Goal: Task Accomplishment & Management: Use online tool/utility

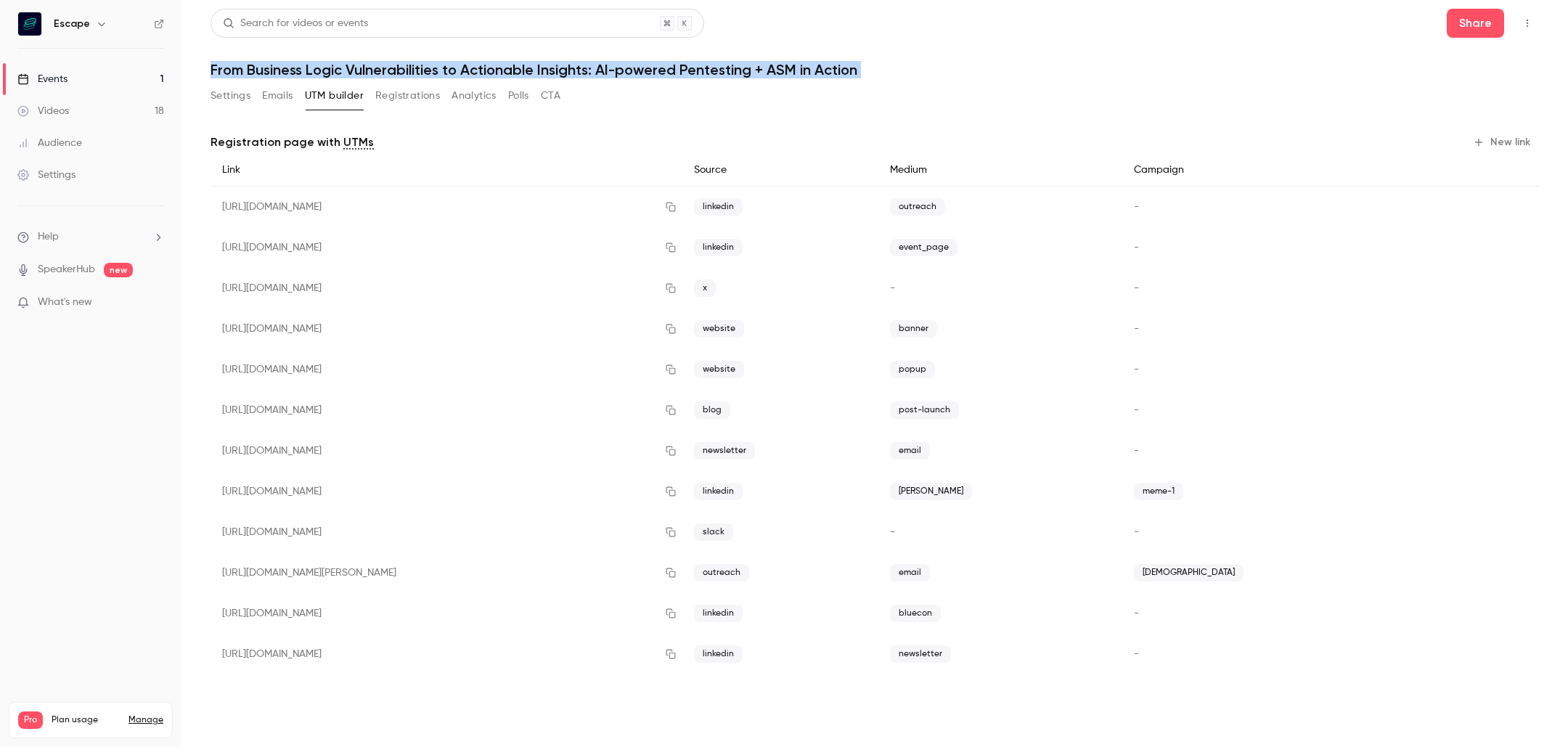
click at [388, 97] on button "Registrations" at bounding box center [407, 96] width 64 height 24
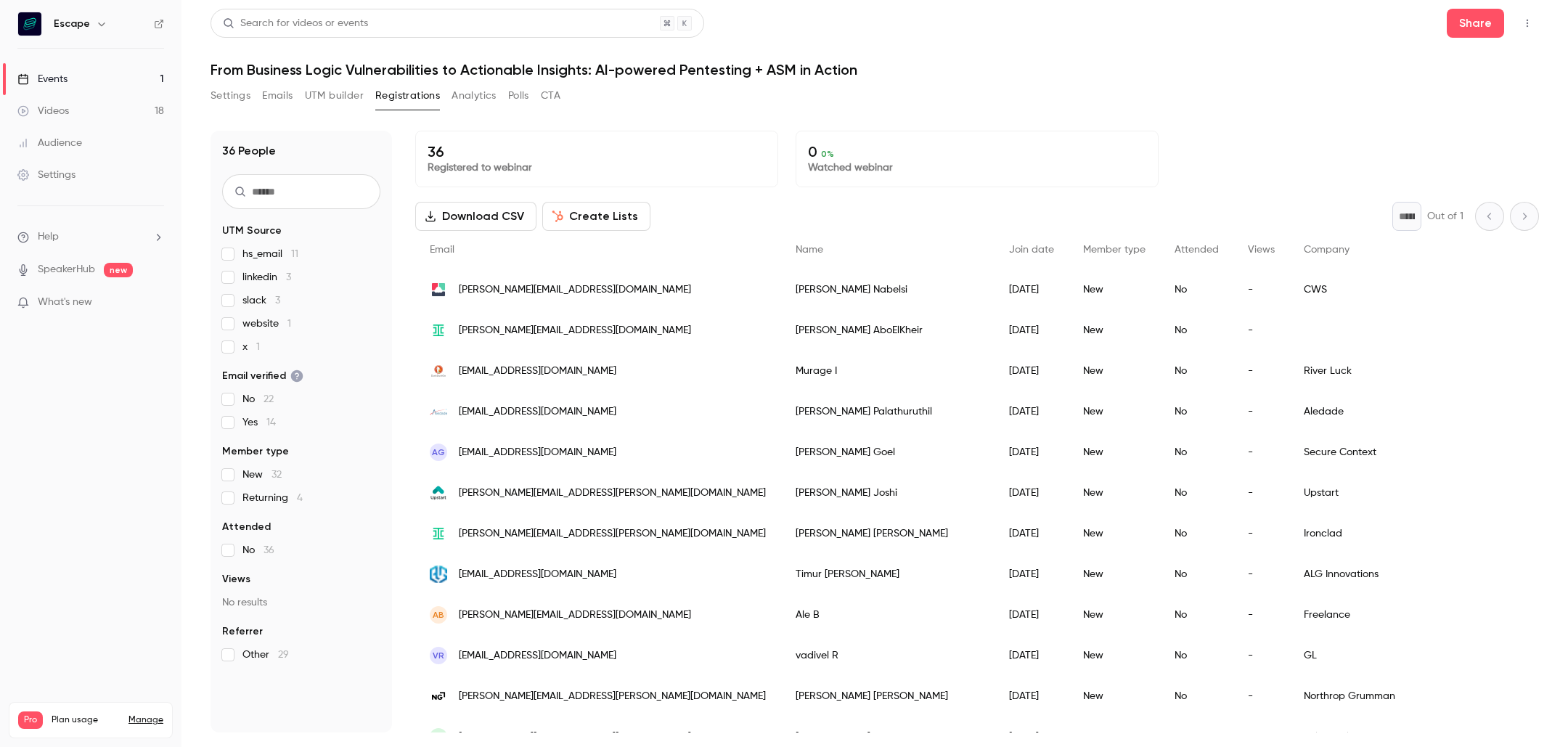
click at [73, 24] on h6 "Escape" at bounding box center [71, 24] width 37 height 15
click at [89, 24] on div "Escape" at bounding box center [98, 24] width 89 height 18
click at [235, 97] on button "Settings" at bounding box center [230, 96] width 39 height 24
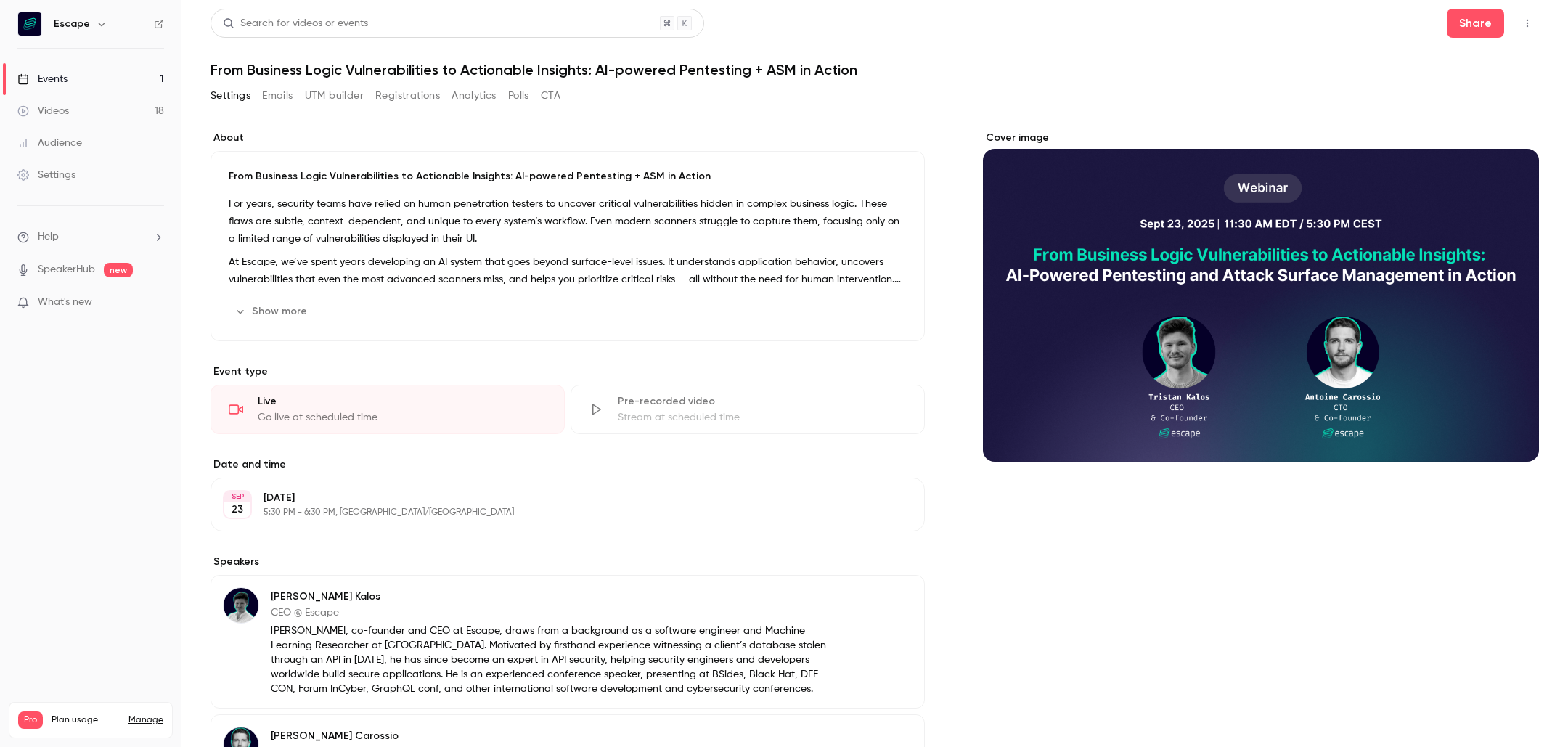
click at [432, 171] on p "From Business Logic Vulnerabilities to Actionable Insights: AI-powered Pentesti…" at bounding box center [567, 176] width 678 height 15
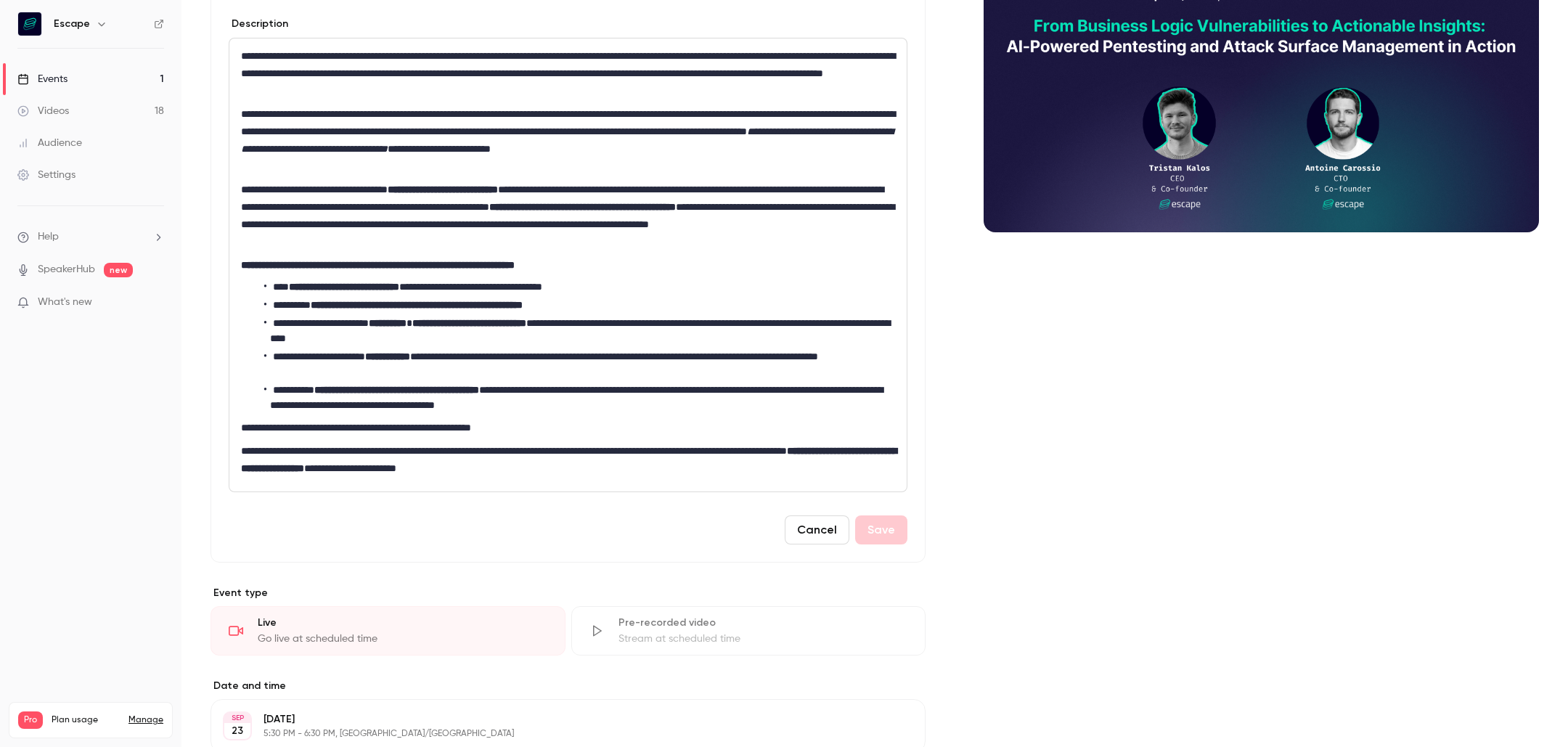
scroll to position [227, 0]
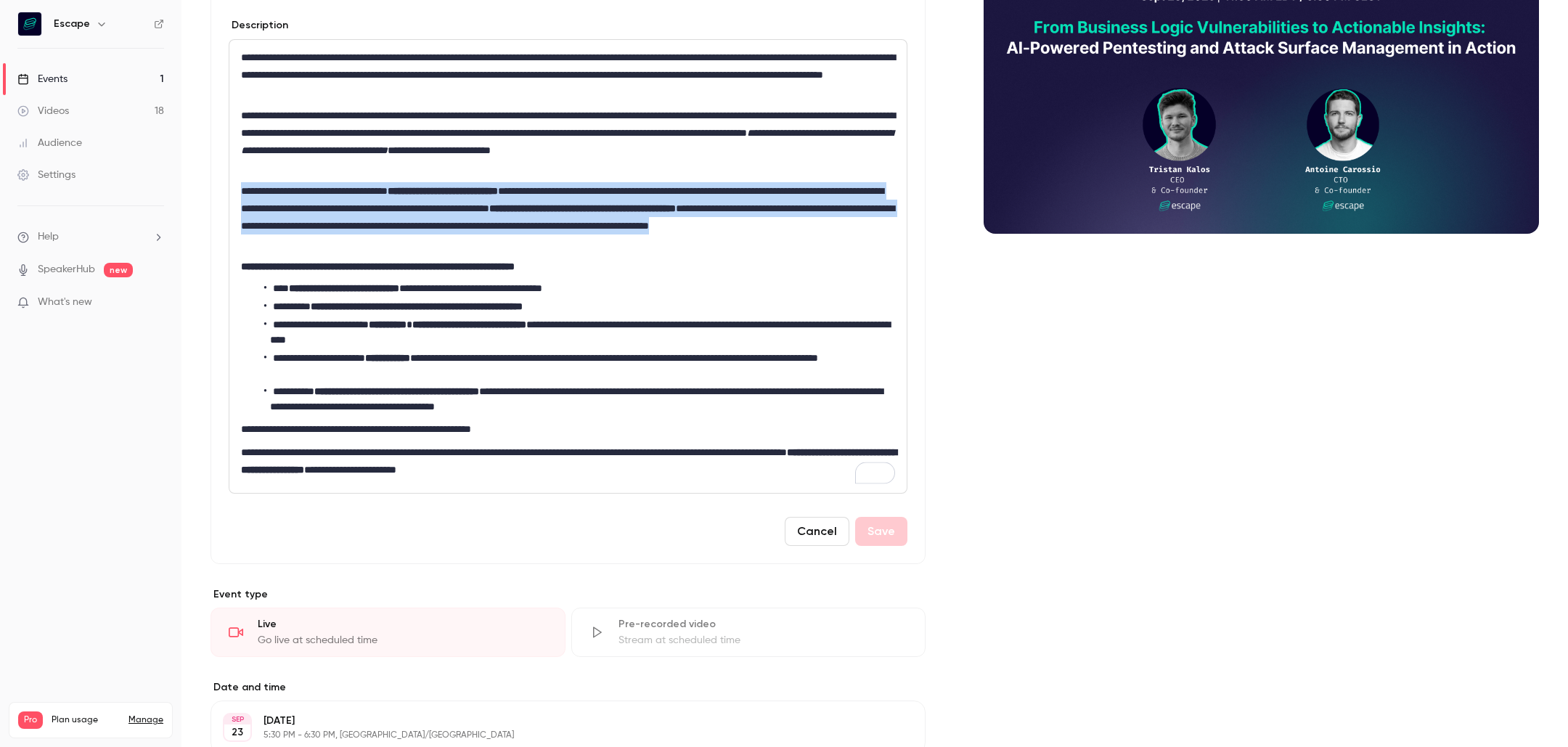
drag, startPoint x: 522, startPoint y: 240, endPoint x: 419, endPoint y: 175, distance: 121.8
click at [419, 175] on div "**********" at bounding box center [567, 265] width 677 height 453
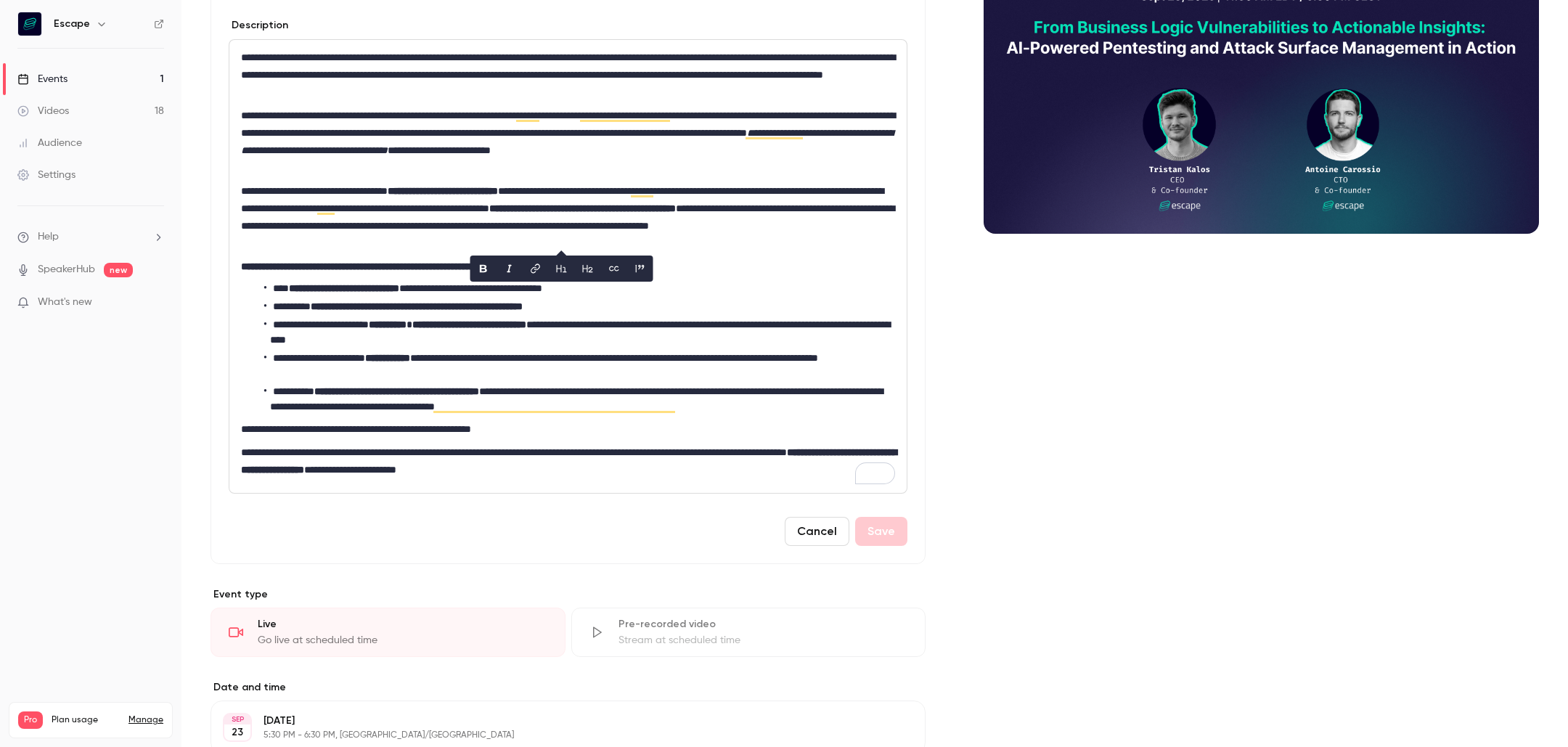
click at [70, 27] on h6 "Escape" at bounding box center [71, 24] width 37 height 15
click at [101, 24] on icon "button" at bounding box center [101, 25] width 7 height 4
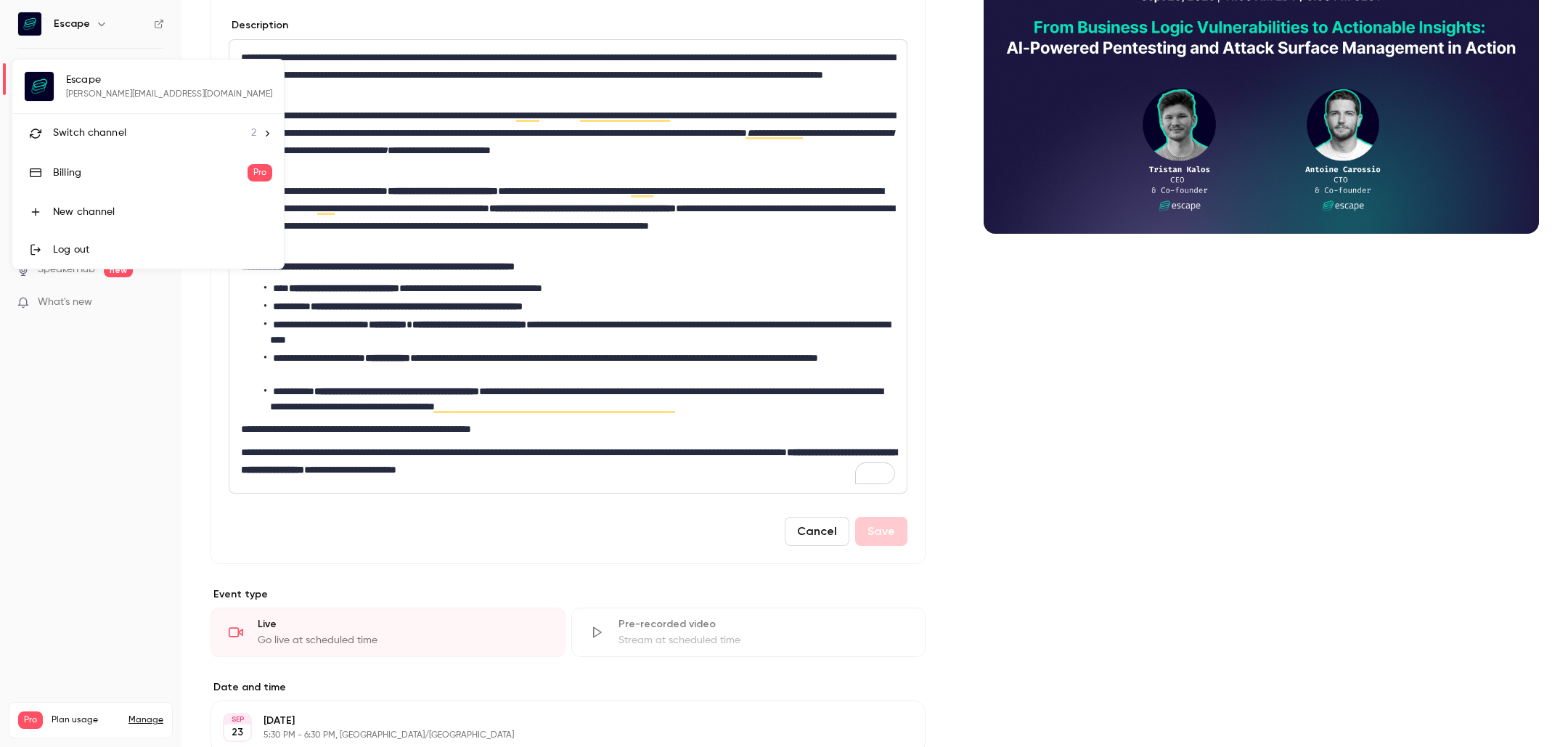
click at [89, 141] on li "Switch channel 2" at bounding box center [148, 133] width 271 height 38
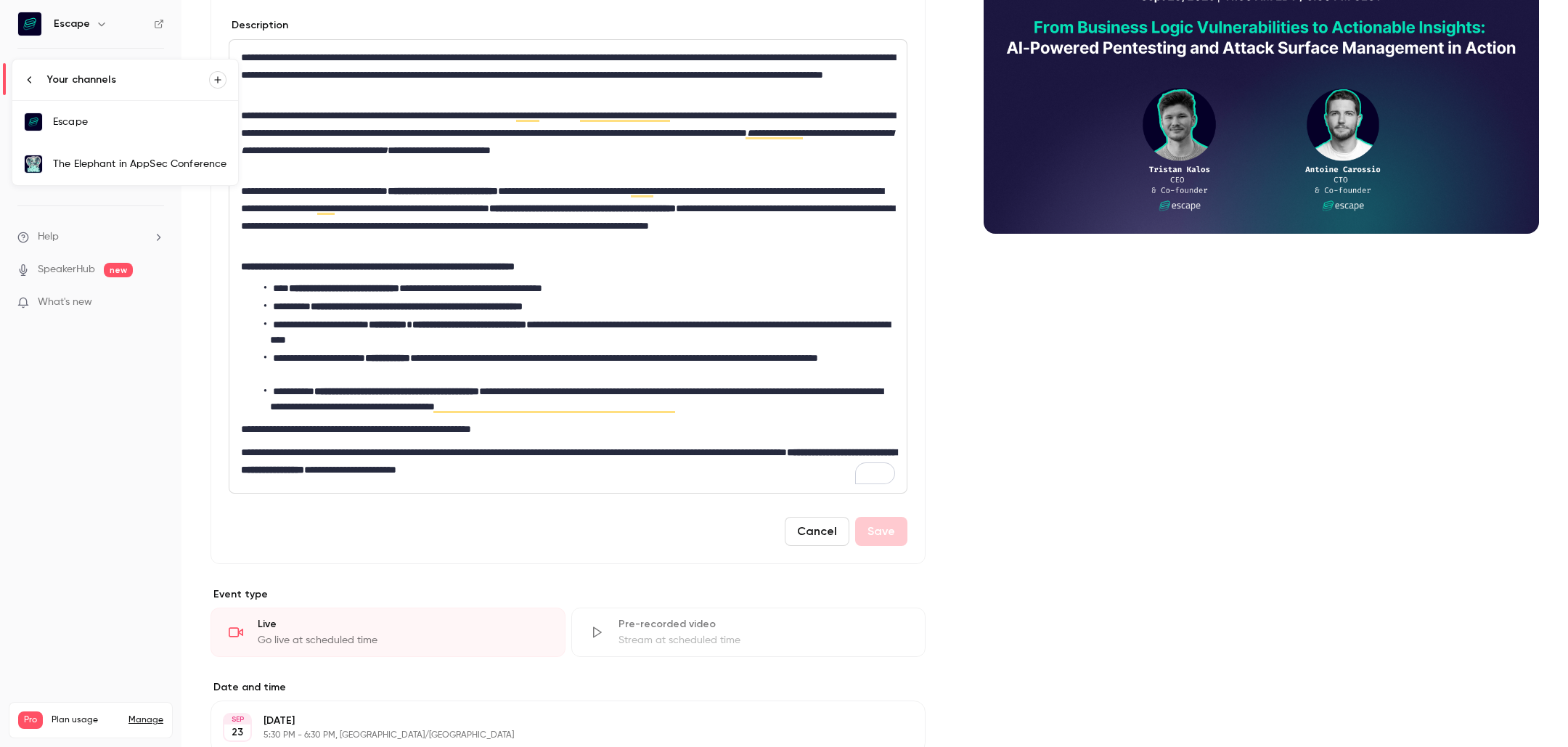
click at [162, 171] on link "The Elephant in AppSec Conference" at bounding box center [125, 164] width 226 height 42
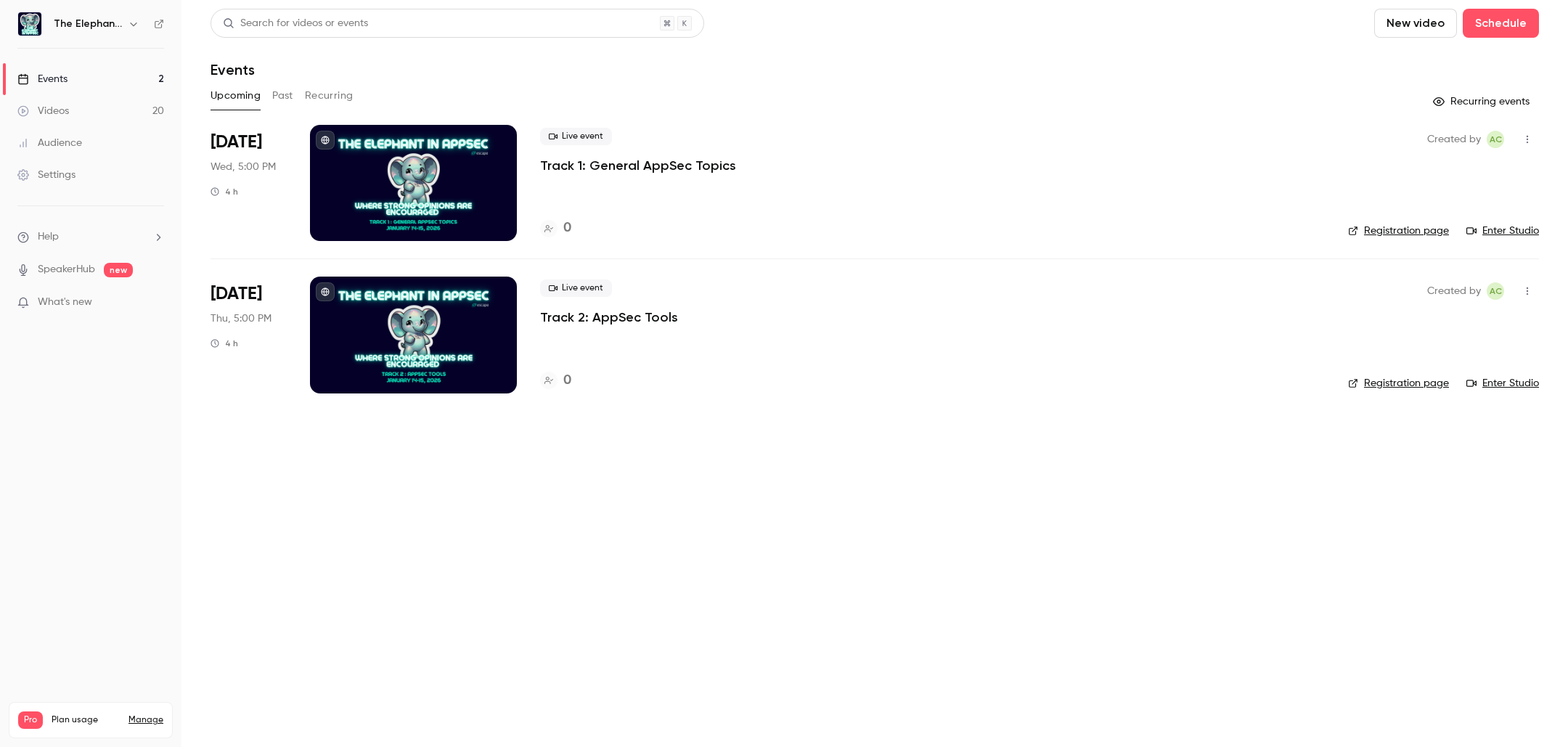
click at [276, 89] on button "Past" at bounding box center [282, 96] width 21 height 24
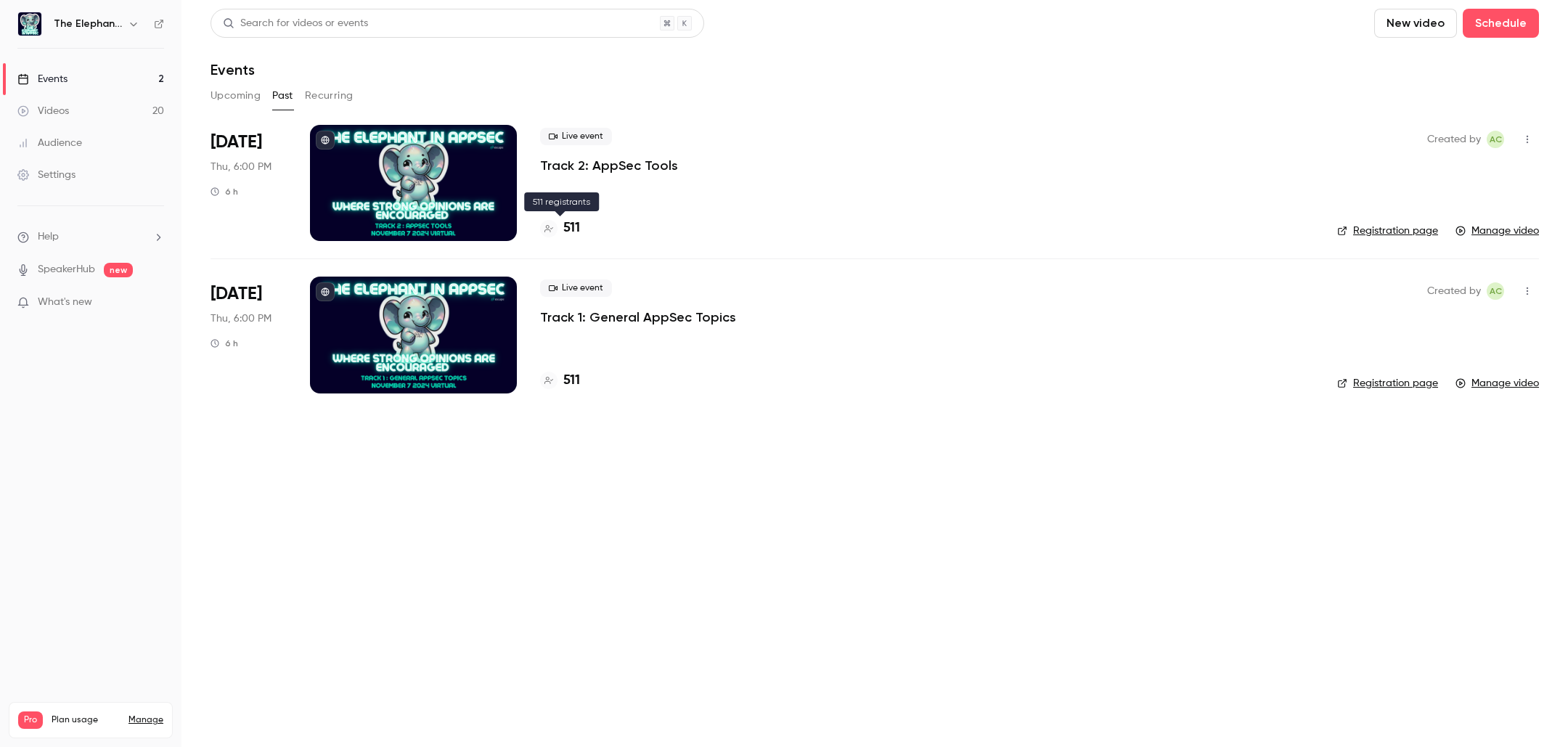
click at [570, 227] on h4 "511" at bounding box center [571, 228] width 17 height 20
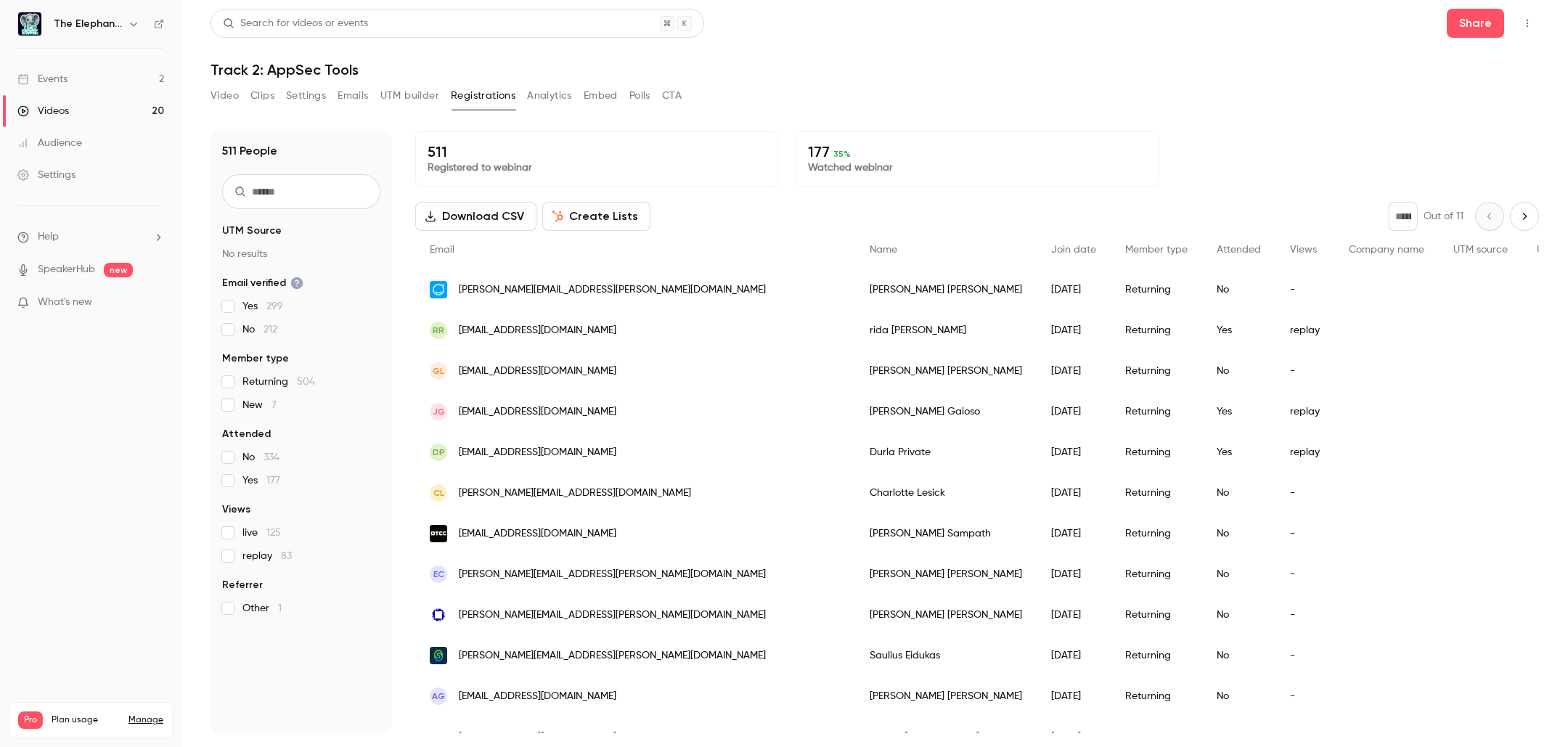
click at [578, 216] on button "Create Lists" at bounding box center [597, 216] width 109 height 29
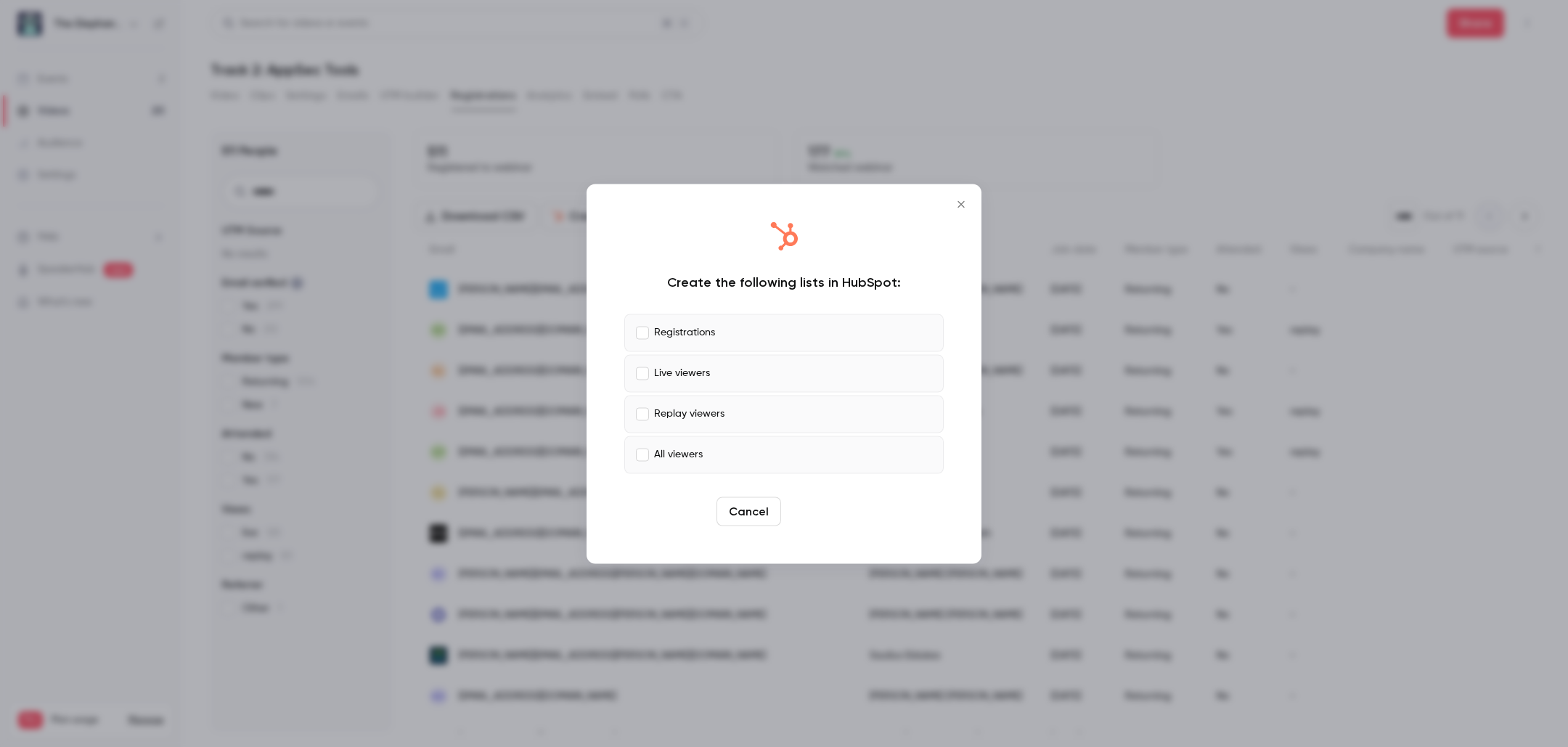
click at [807, 518] on button "Create" at bounding box center [820, 510] width 65 height 29
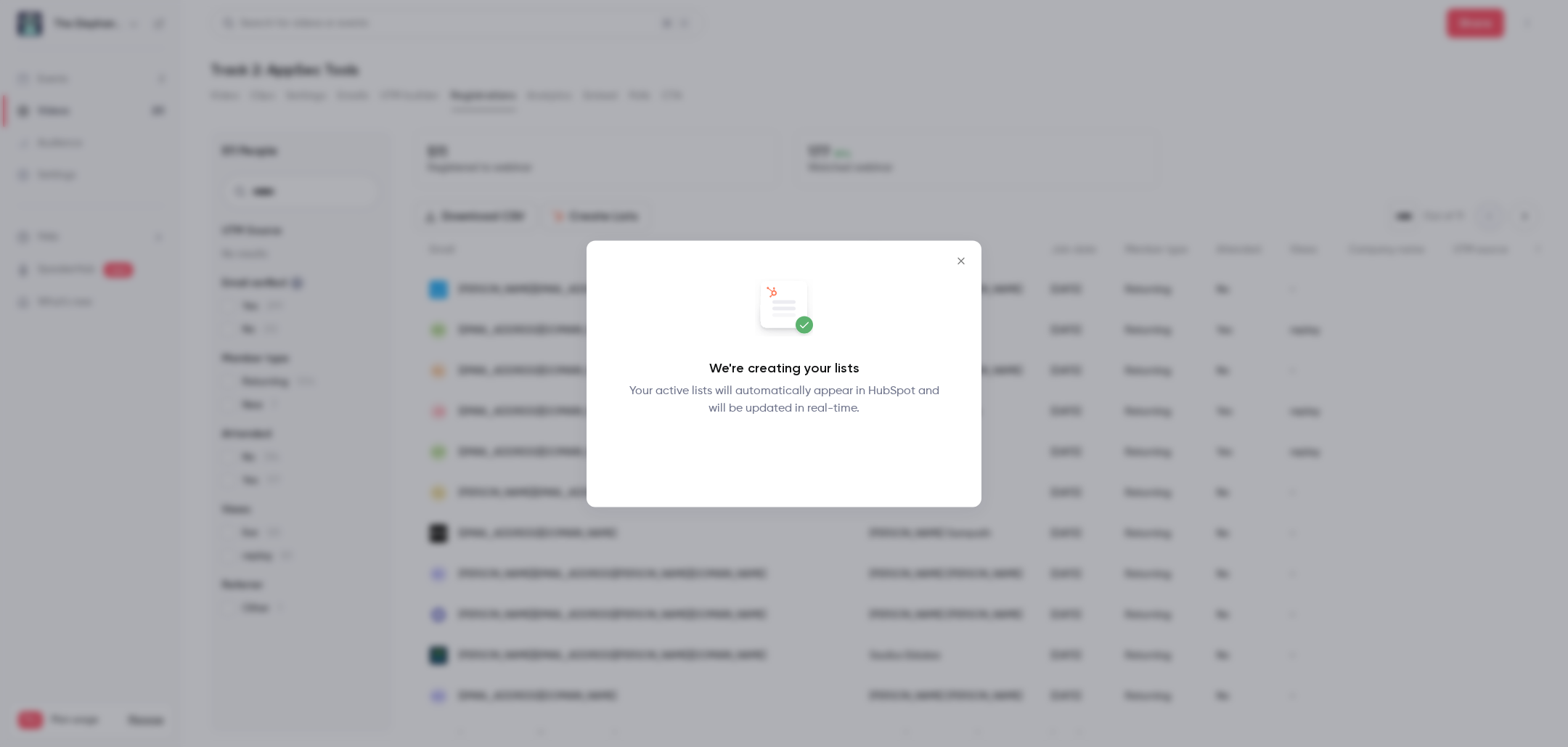
click at [782, 461] on button "Okay" at bounding box center [784, 454] width 53 height 29
